Goal: Browse casually

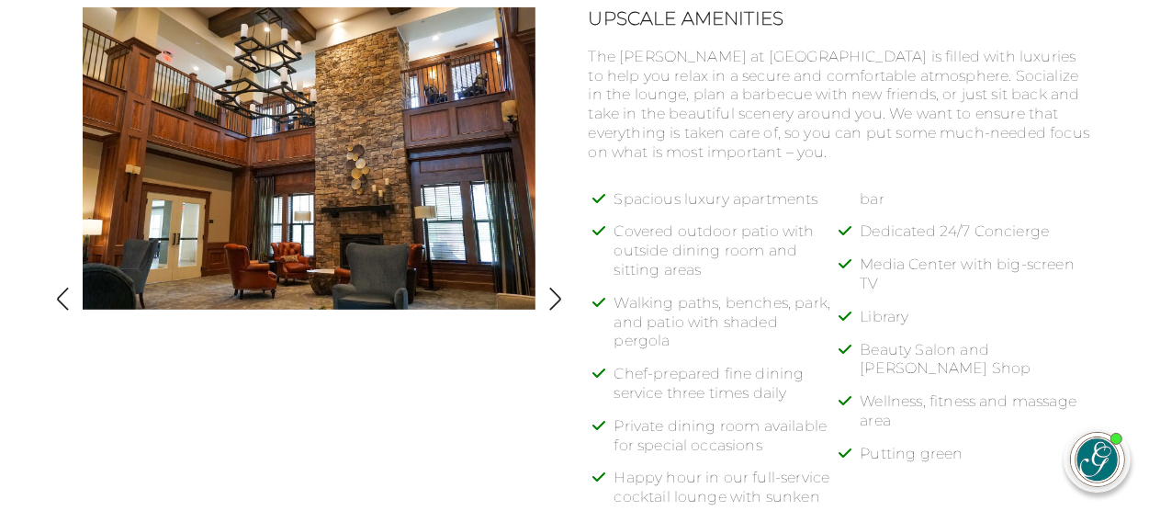
scroll to position [775, 0]
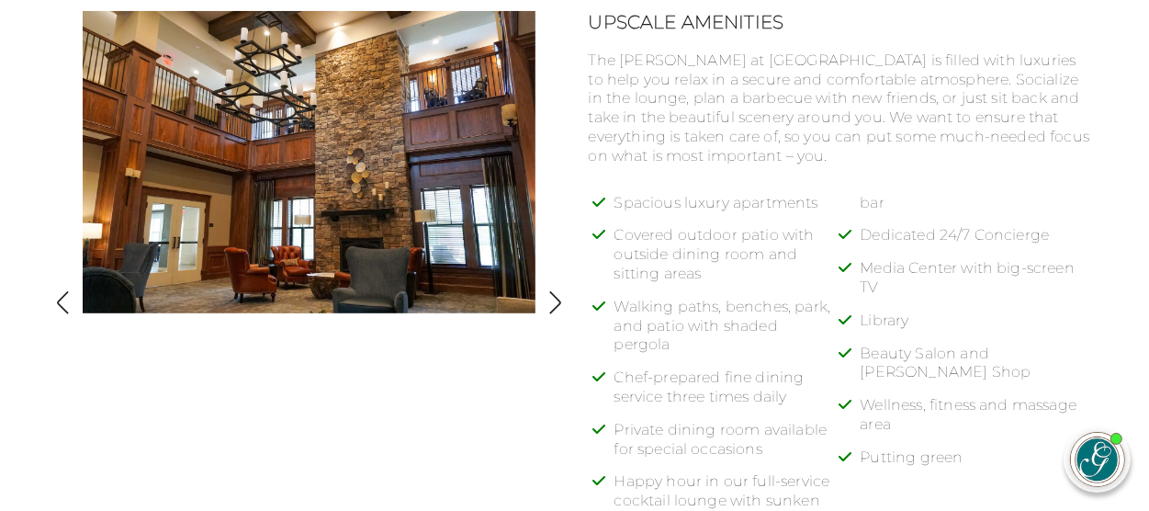
click at [546, 302] on img "button" at bounding box center [555, 302] width 25 height 25
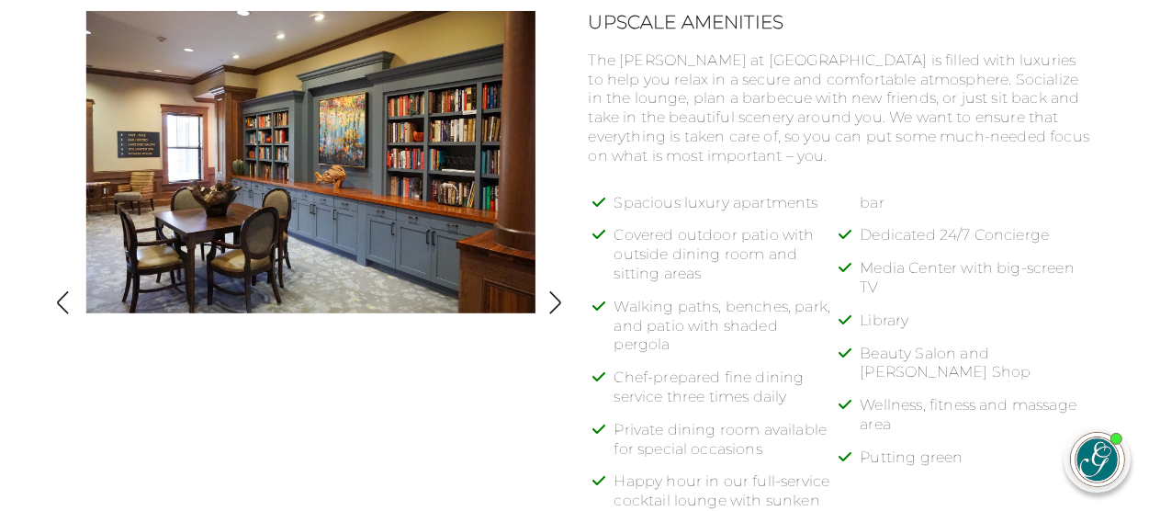
click at [544, 302] on img "button" at bounding box center [555, 302] width 25 height 25
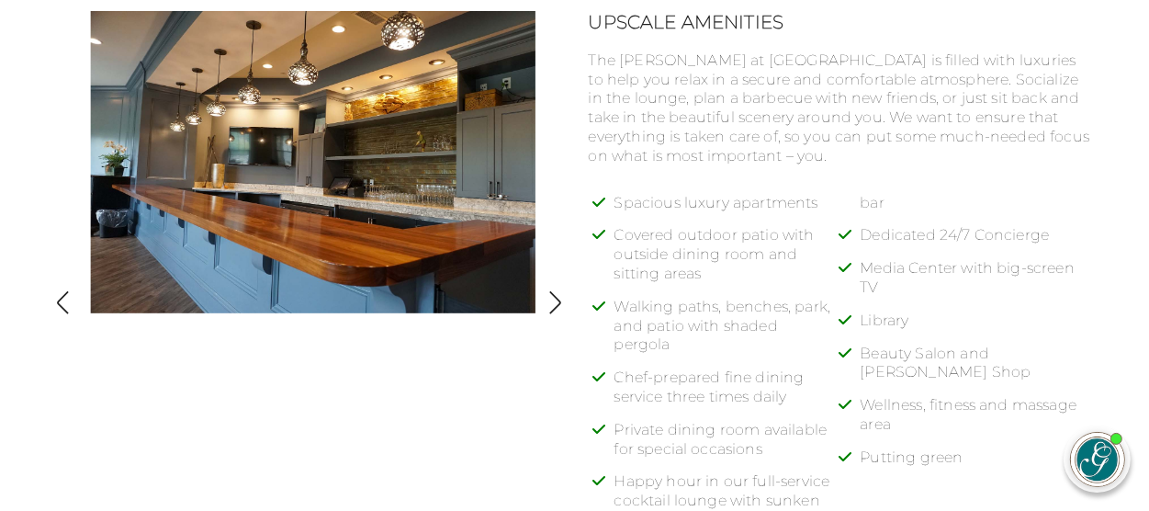
click at [550, 302] on img "button" at bounding box center [555, 302] width 25 height 25
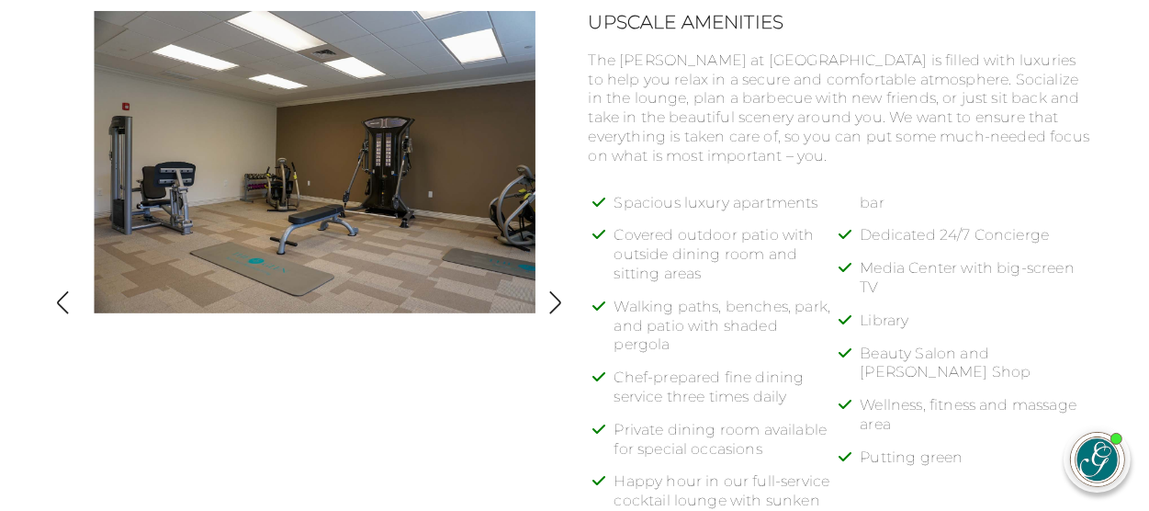
click at [550, 302] on img "button" at bounding box center [555, 302] width 25 height 25
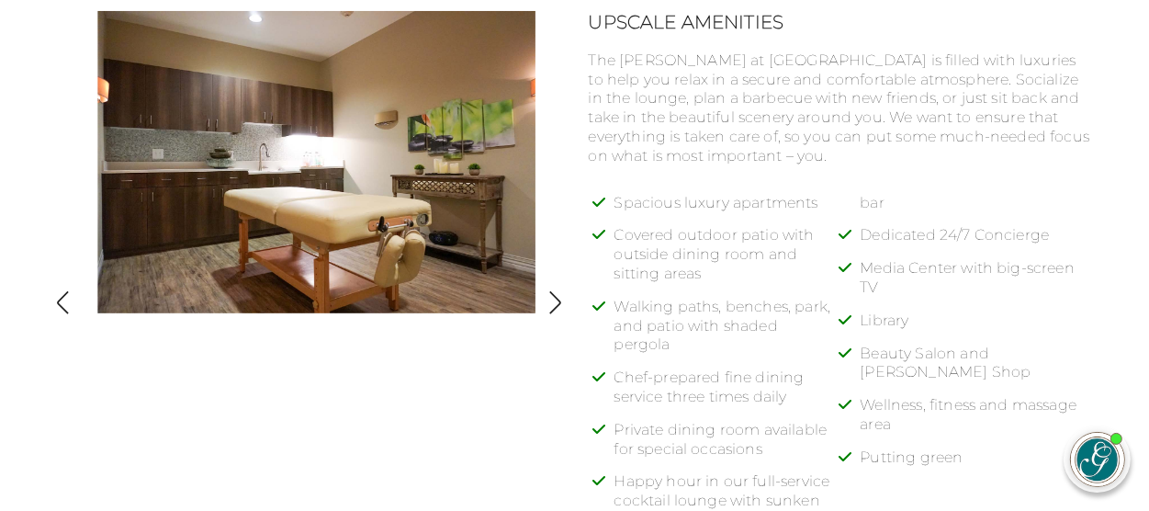
click at [550, 302] on img "button" at bounding box center [555, 302] width 25 height 25
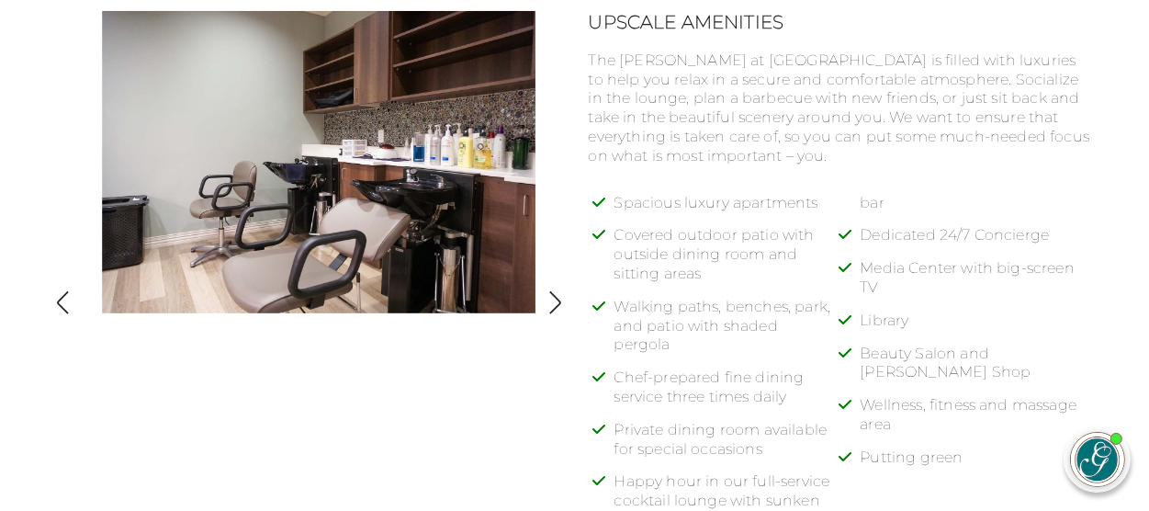
click at [550, 302] on img "button" at bounding box center [555, 302] width 25 height 25
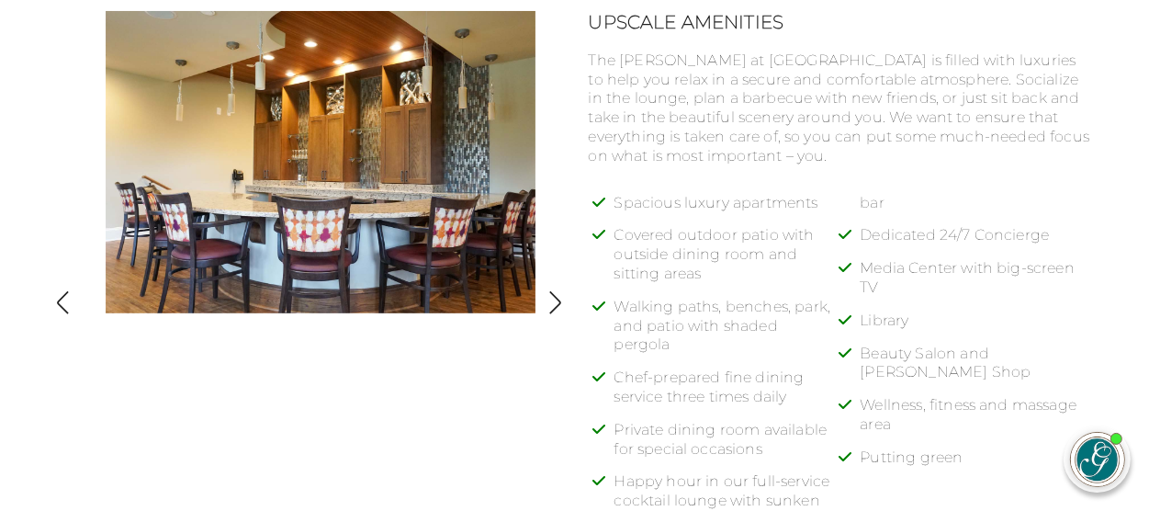
click at [550, 302] on img "button" at bounding box center [555, 302] width 25 height 25
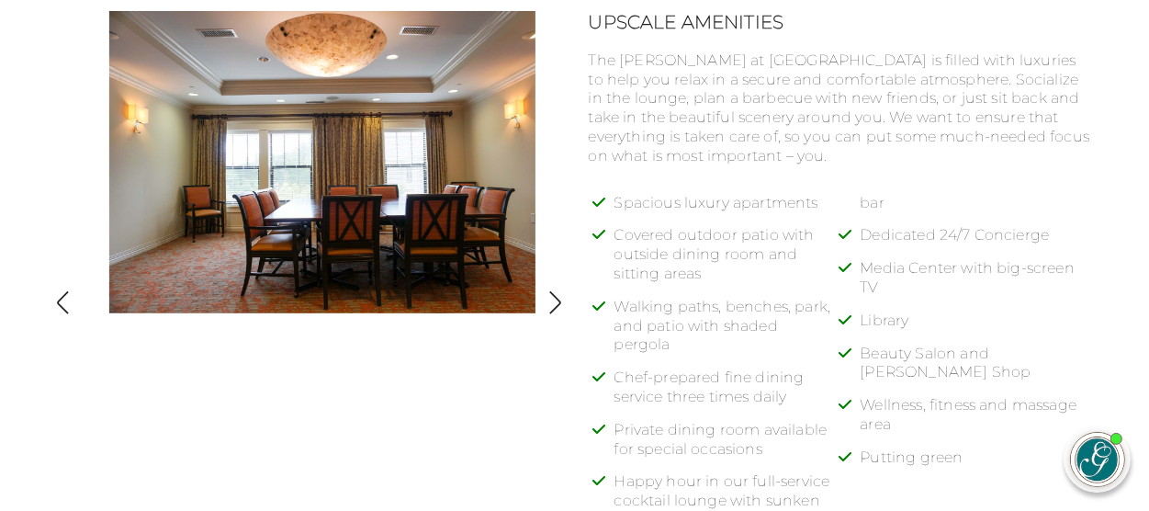
click at [550, 302] on img "button" at bounding box center [555, 302] width 25 height 25
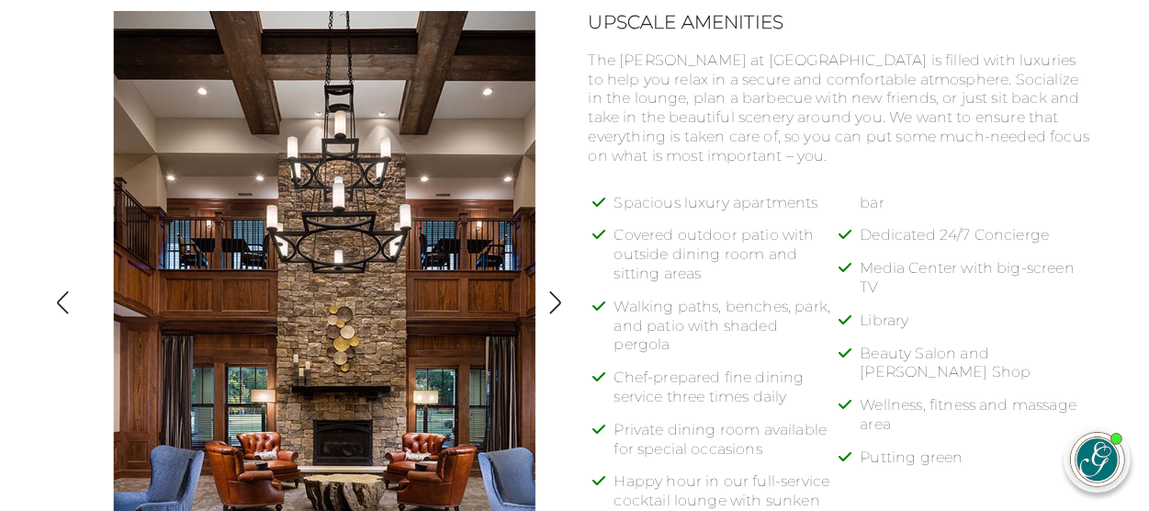
click at [550, 302] on img "button" at bounding box center [555, 302] width 25 height 25
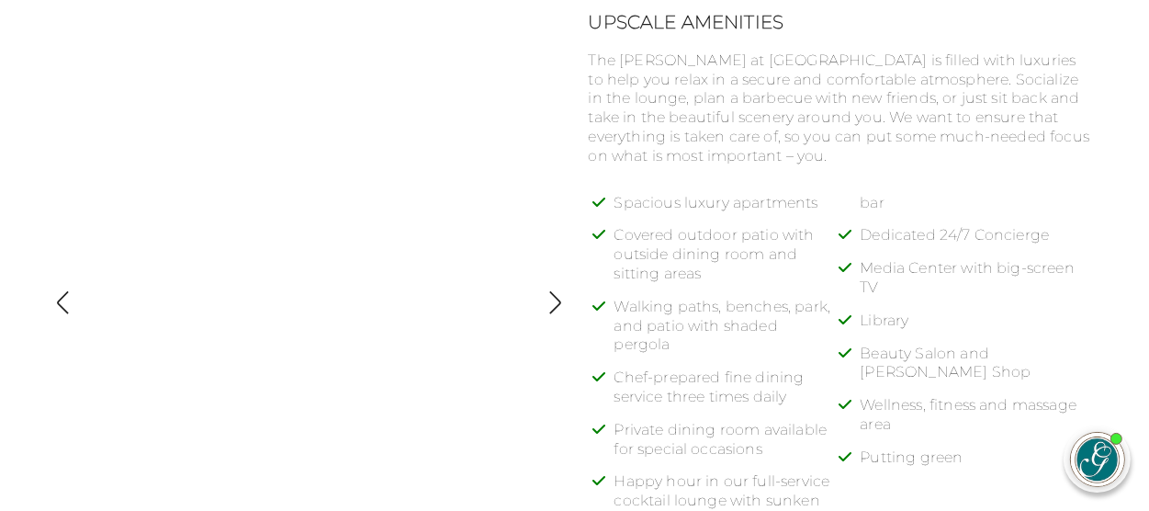
click at [58, 304] on img "button" at bounding box center [63, 302] width 25 height 25
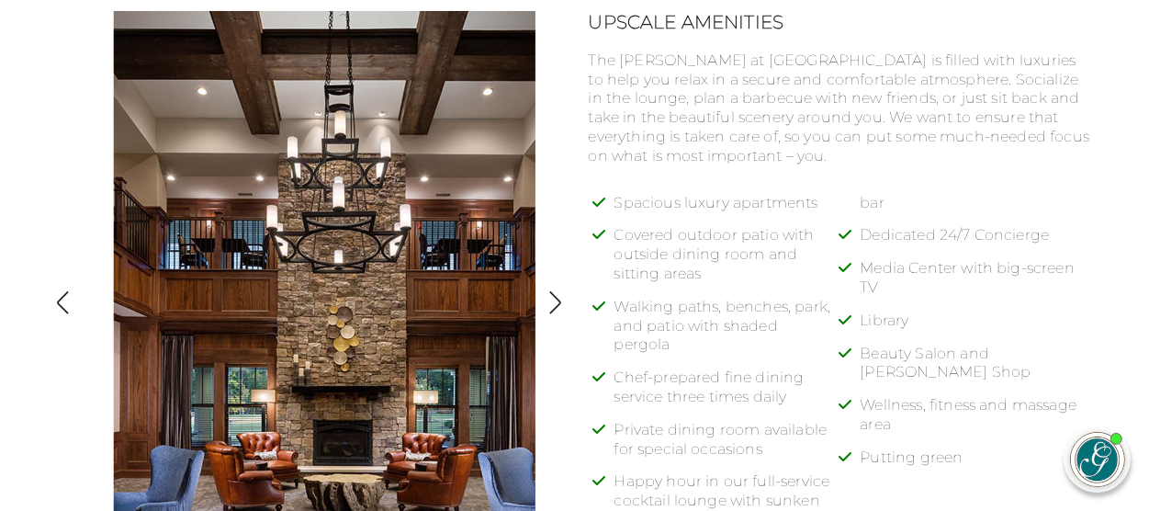
click at [67, 302] on img "button" at bounding box center [63, 302] width 25 height 25
